Goal: Navigation & Orientation: Find specific page/section

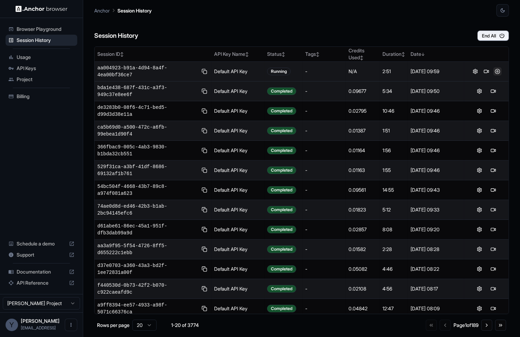
click at [495, 70] on button at bounding box center [497, 71] width 8 height 8
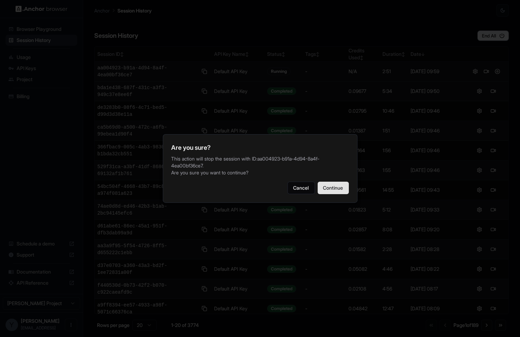
click at [337, 187] on button "Continue" at bounding box center [332, 187] width 31 height 12
